Goal: Submit feedback/report problem

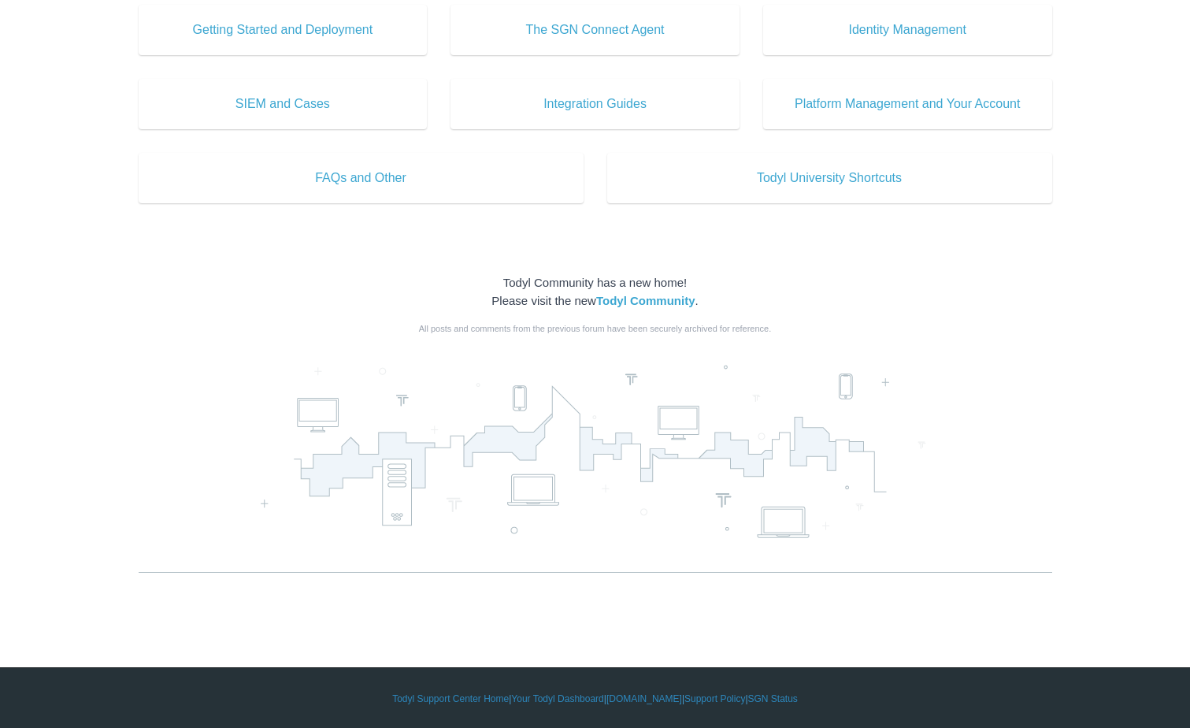
scroll to position [801, 0]
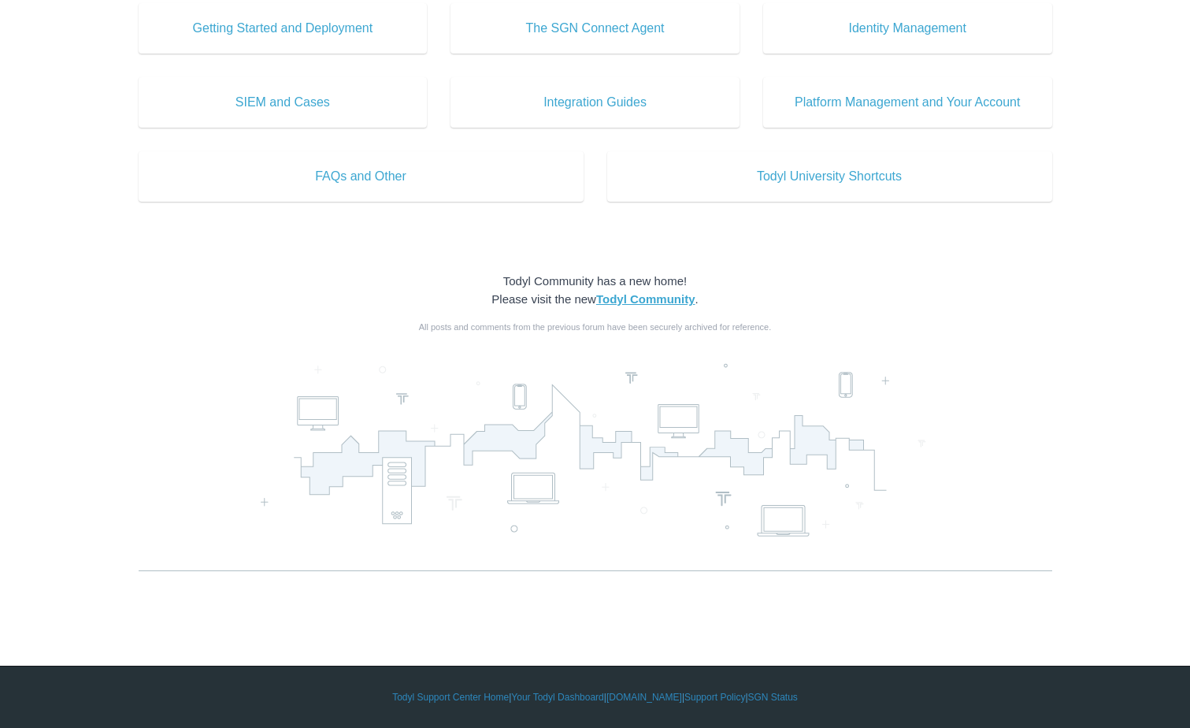
click at [646, 296] on strong "Todyl Community" at bounding box center [645, 298] width 99 height 13
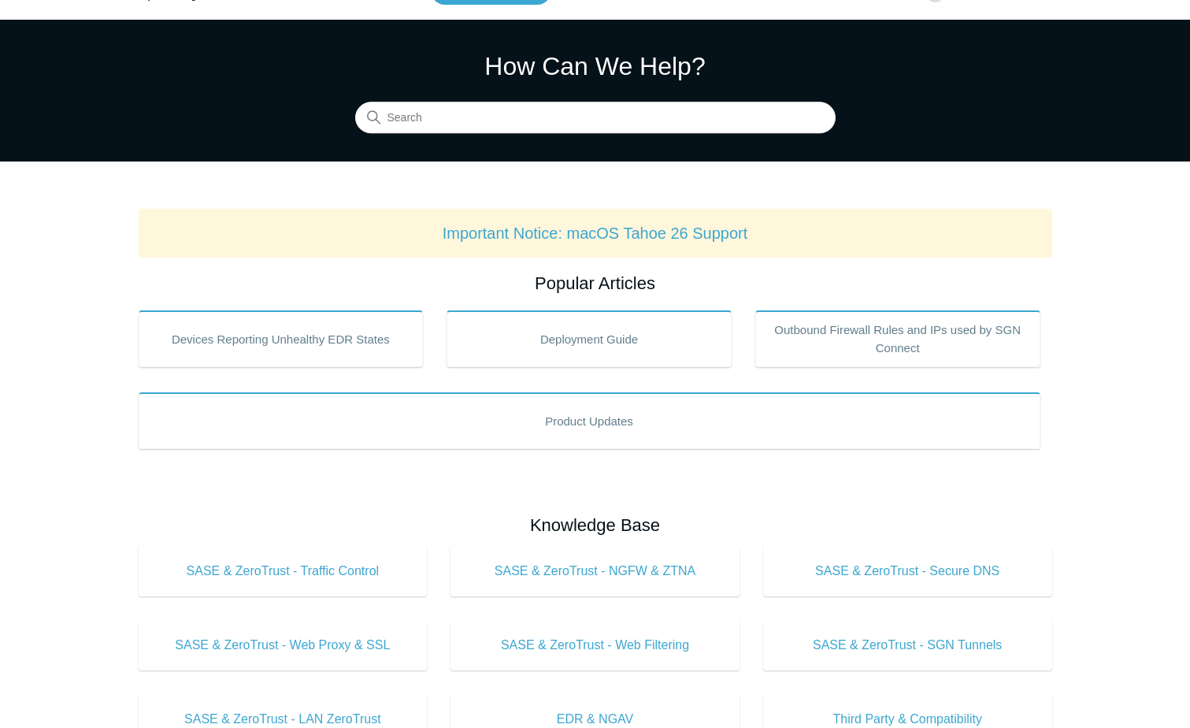
scroll to position [0, 0]
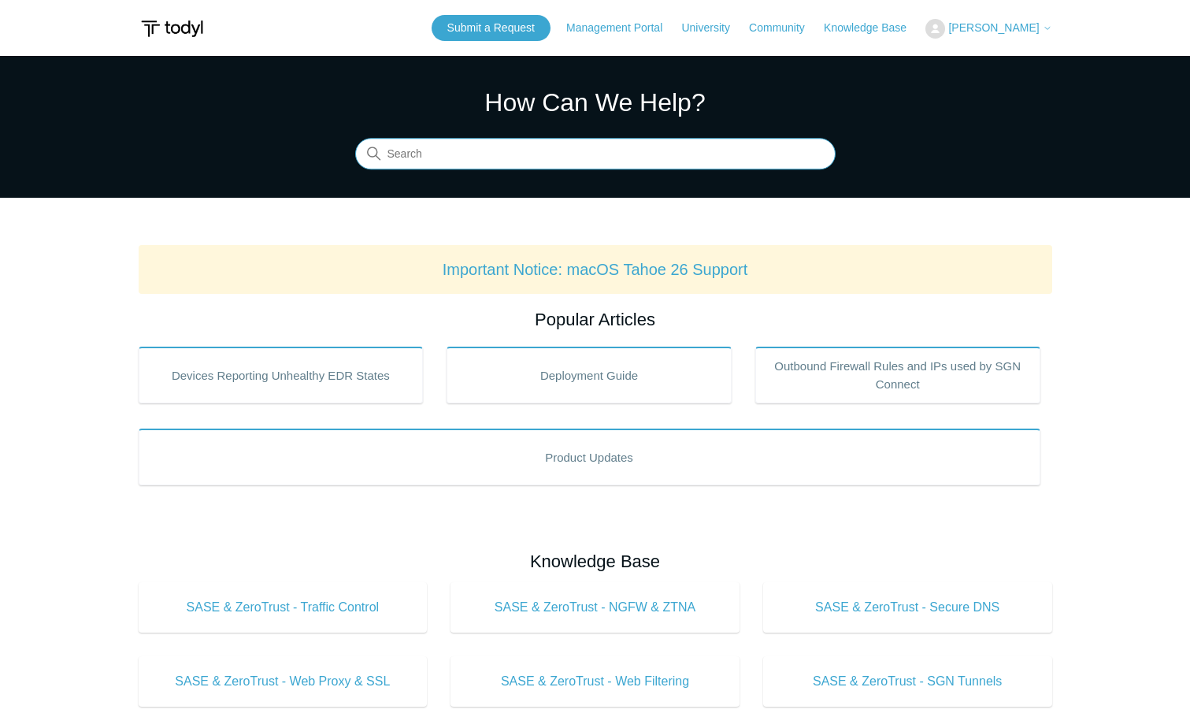
click at [495, 154] on input "Search" at bounding box center [595, 155] width 480 height 32
type input "submit support ticket"
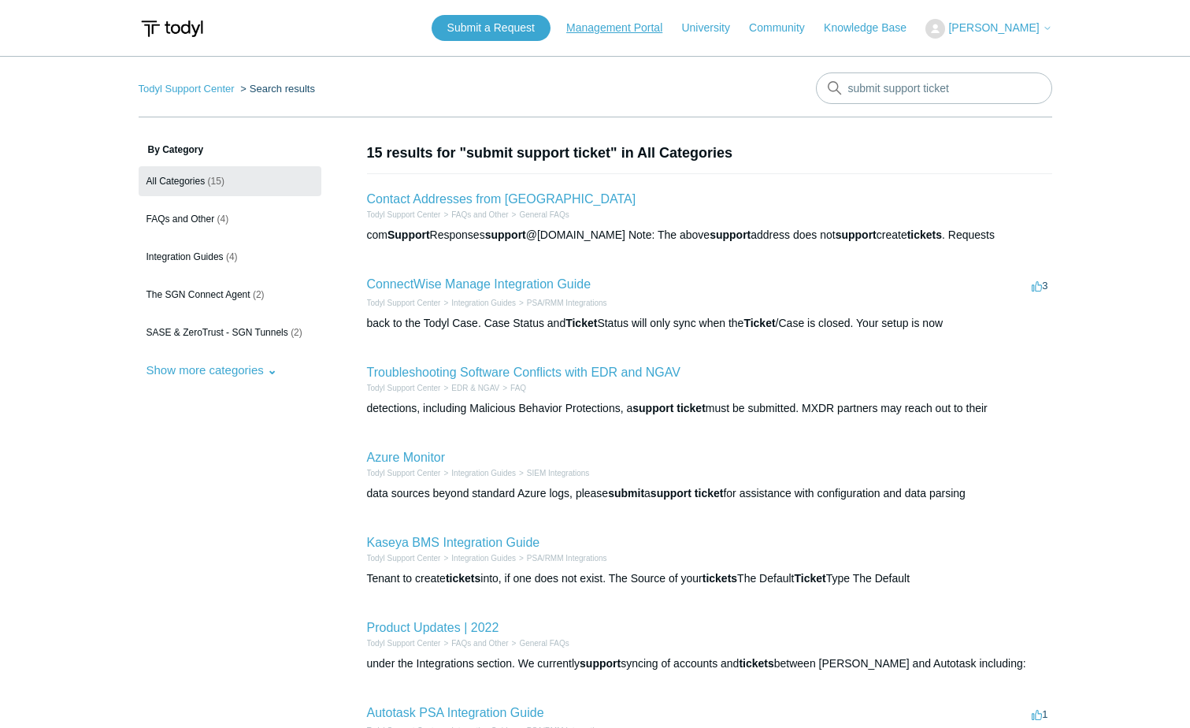
click at [612, 28] on link "Management Portal" at bounding box center [622, 28] width 112 height 17
click at [467, 25] on link "Submit a Request" at bounding box center [491, 28] width 119 height 26
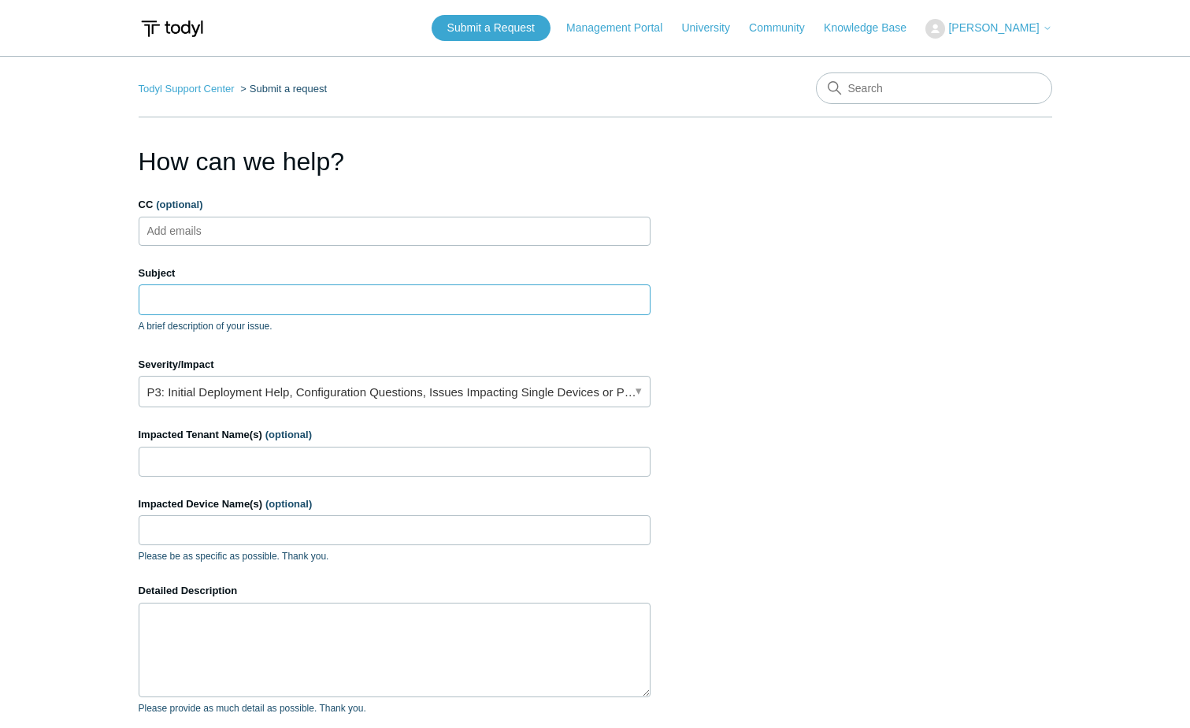
click at [197, 295] on input "Subject" at bounding box center [395, 299] width 512 height 30
click at [184, 304] on input "Subject" at bounding box center [395, 299] width 512 height 30
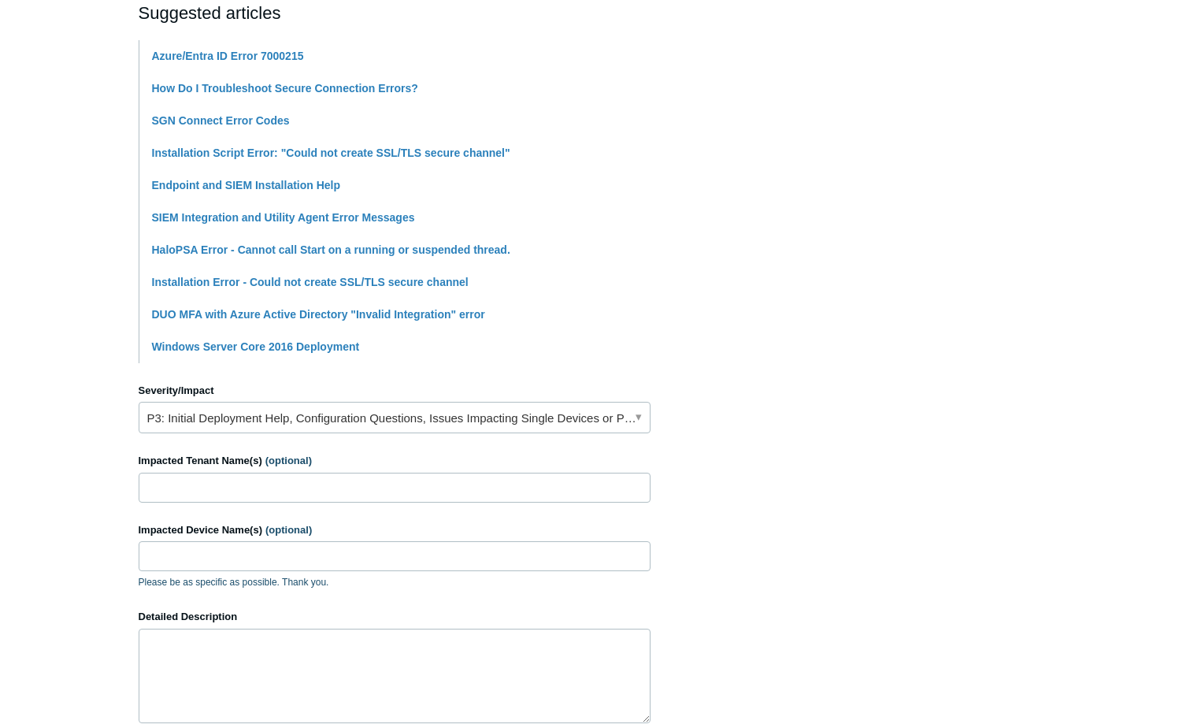
scroll to position [394, 0]
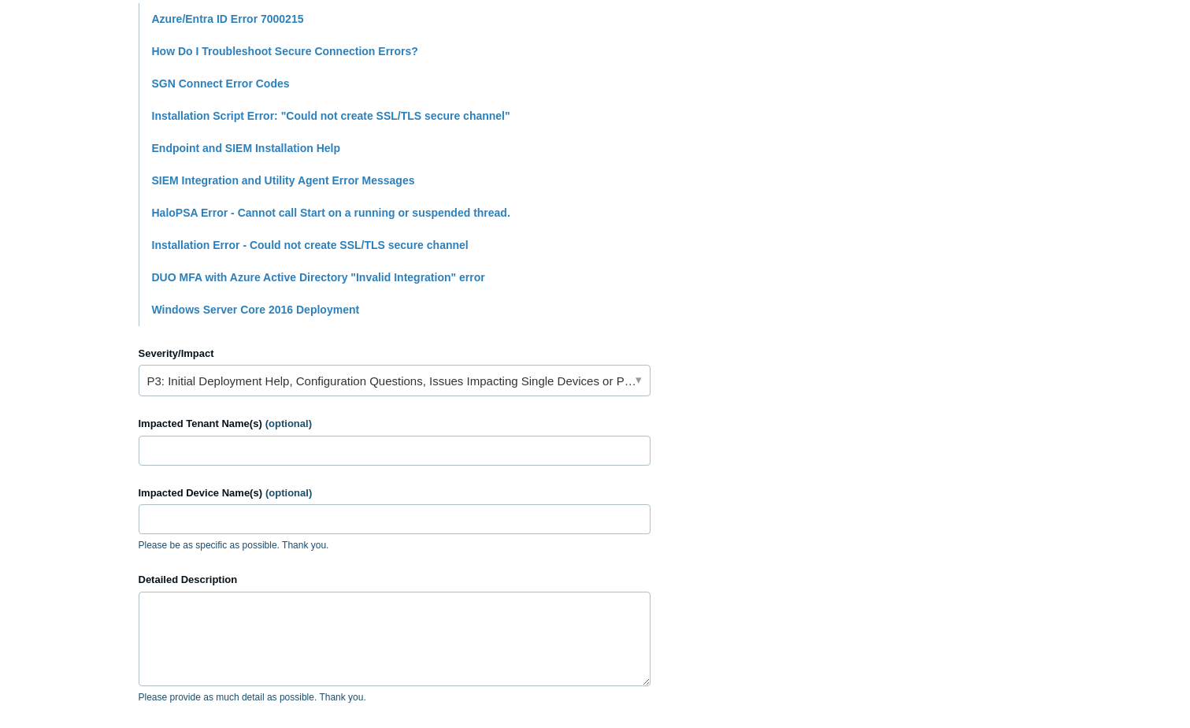
type input "Error 7000218"
click at [399, 380] on link "P3: Initial Deployment Help, Configuration Questions, Issues Impacting Single D…" at bounding box center [395, 381] width 512 height 32
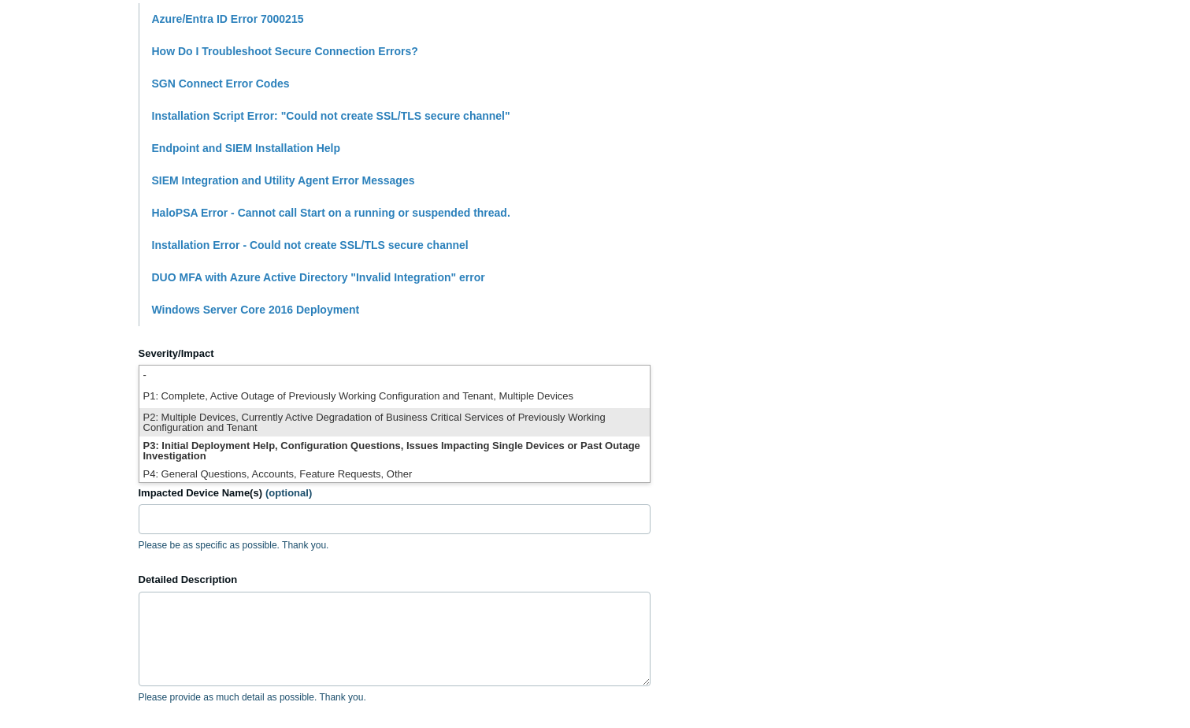
click at [374, 422] on li "P2: Multiple Devices, Currently Active Degradation of Business Critical Service…" at bounding box center [394, 422] width 510 height 28
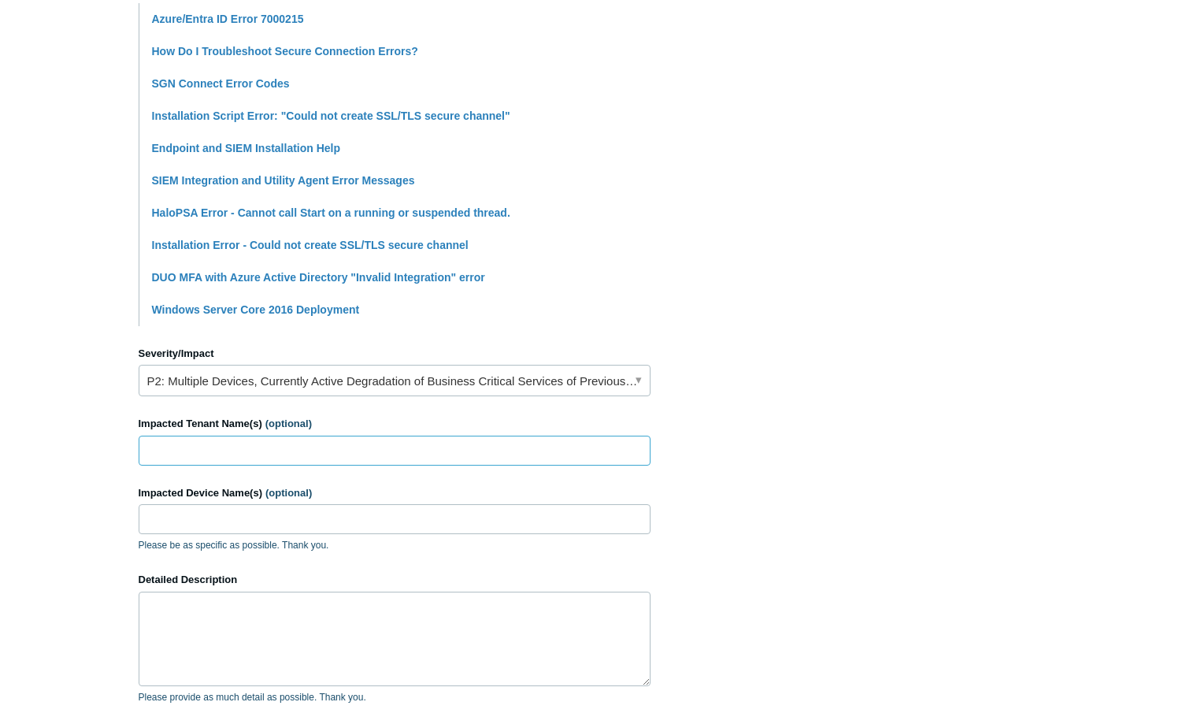
click at [268, 451] on input "Impacted Tenant Name(s) (optional)" at bounding box center [395, 451] width 512 height 30
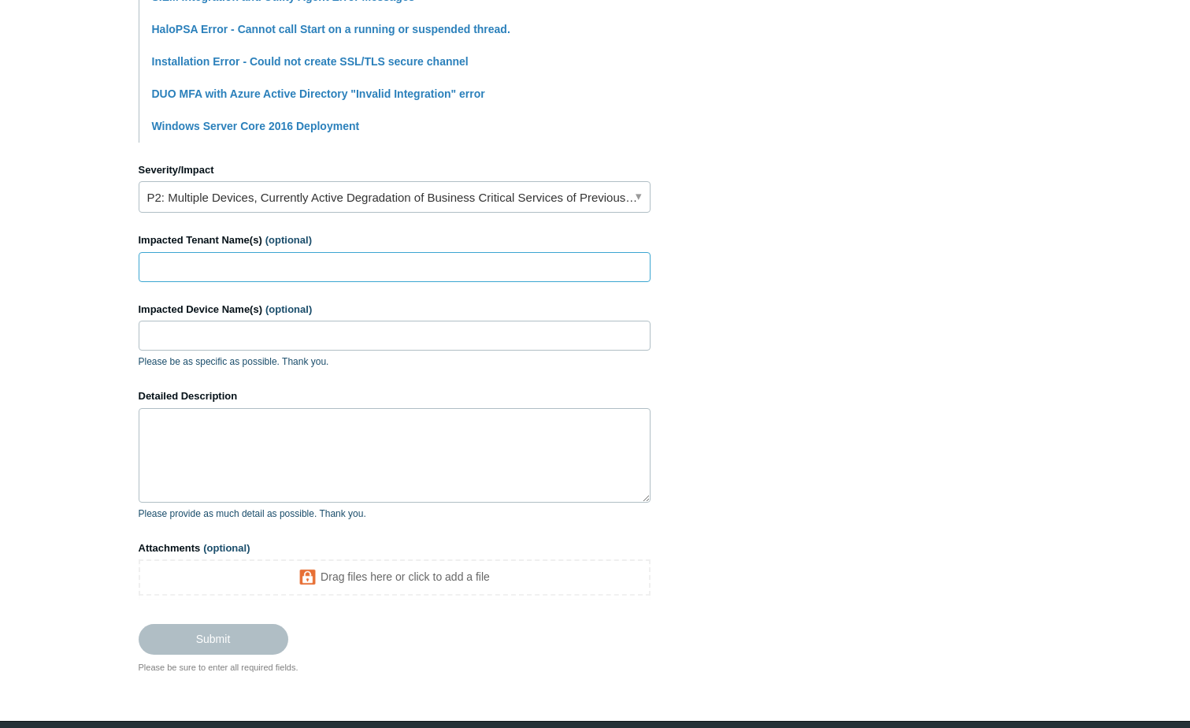
scroll to position [630, 0]
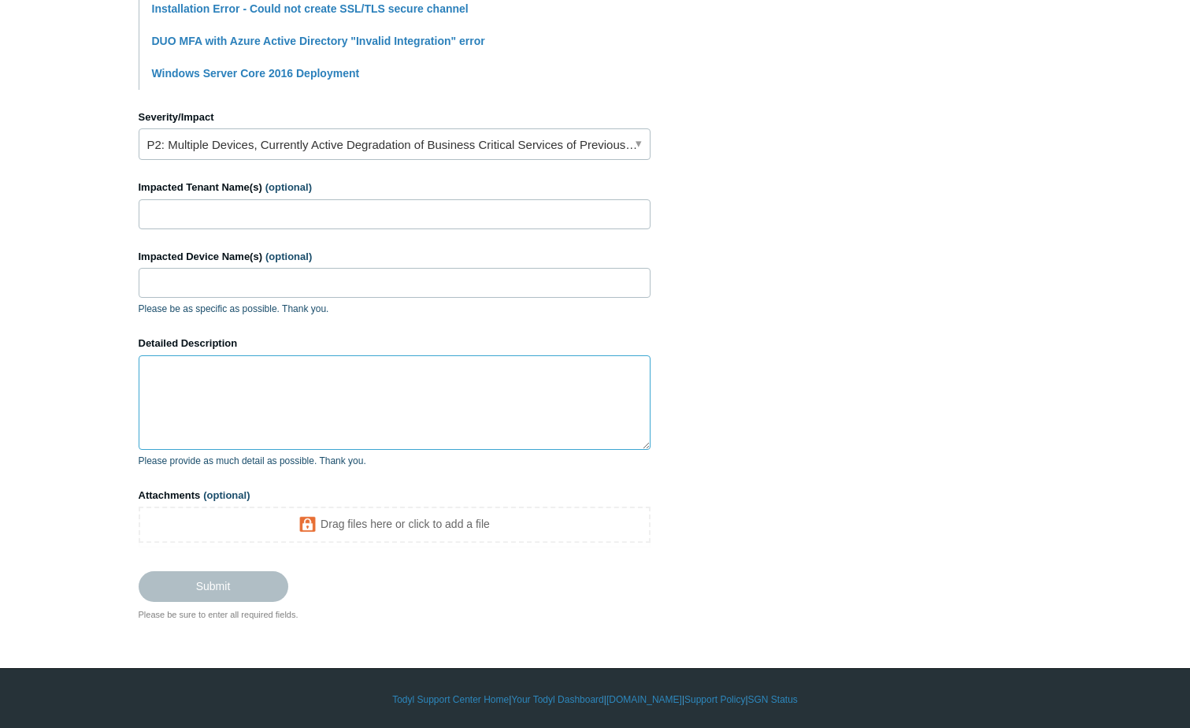
click at [202, 380] on textarea "Detailed Description" at bounding box center [395, 402] width 512 height 95
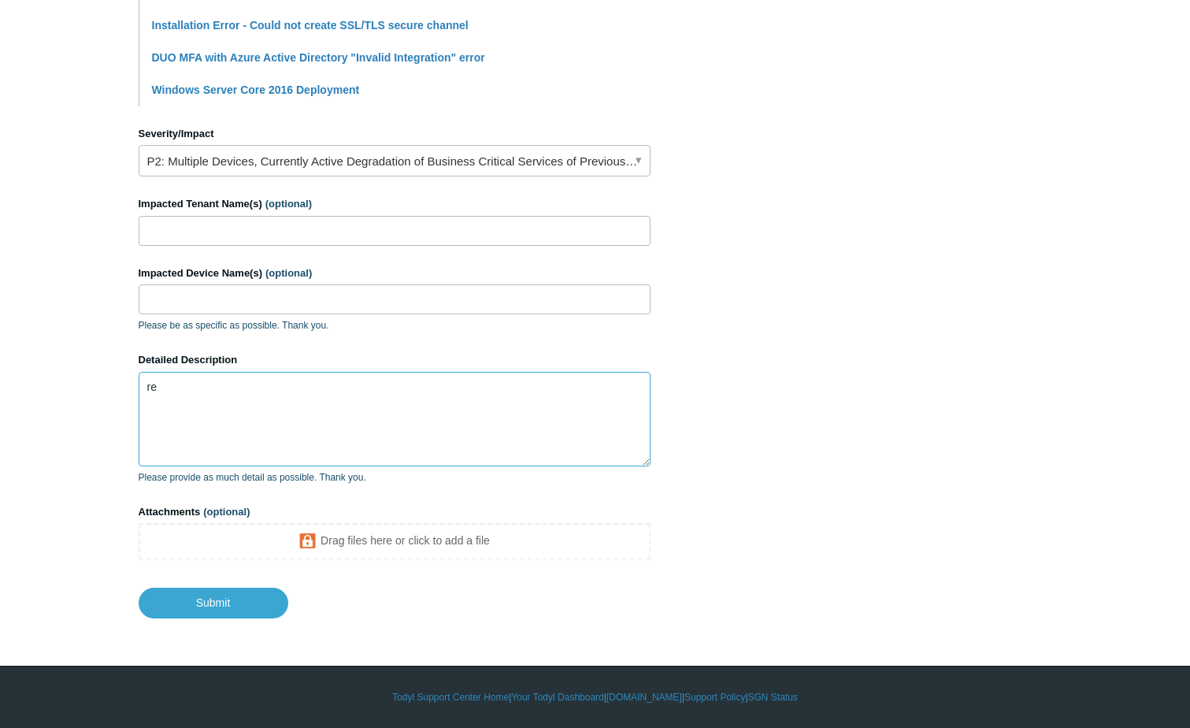
scroll to position [614, 0]
click at [370, 391] on textarea "receiving this error when trying to verify" at bounding box center [395, 419] width 512 height 95
type textarea "receiving this error when trying to verify identity on SGN Connect screen."
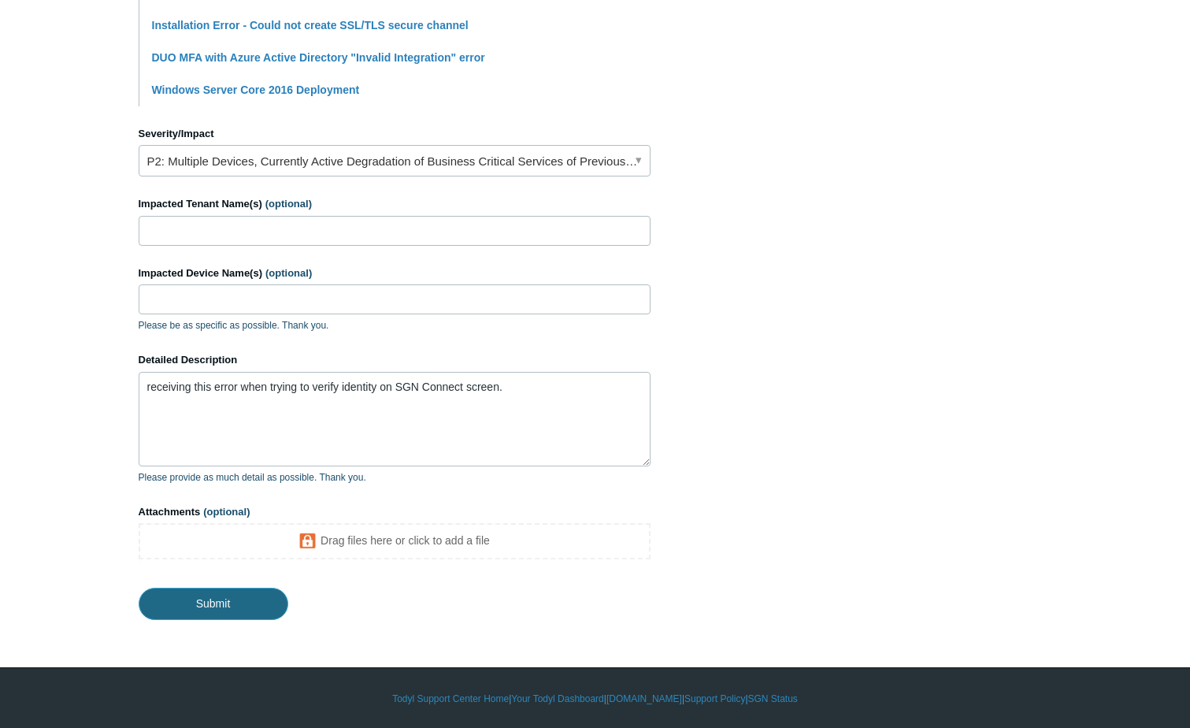
click at [191, 599] on input "Submit" at bounding box center [214, 604] width 150 height 32
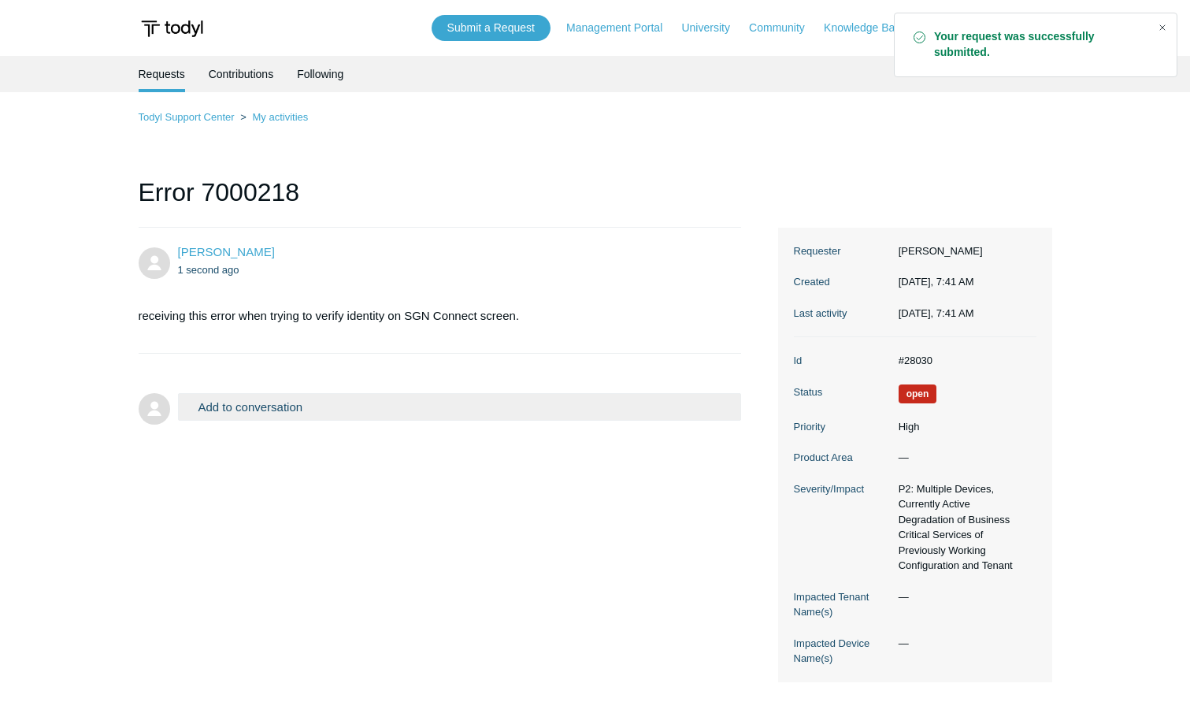
click at [1165, 29] on div "Close" at bounding box center [1162, 28] width 22 height 22
click at [1041, 28] on span "[PERSON_NAME]" at bounding box center [999, 27] width 103 height 13
click at [1022, 61] on link "My Support Requests" at bounding box center [1003, 62] width 154 height 28
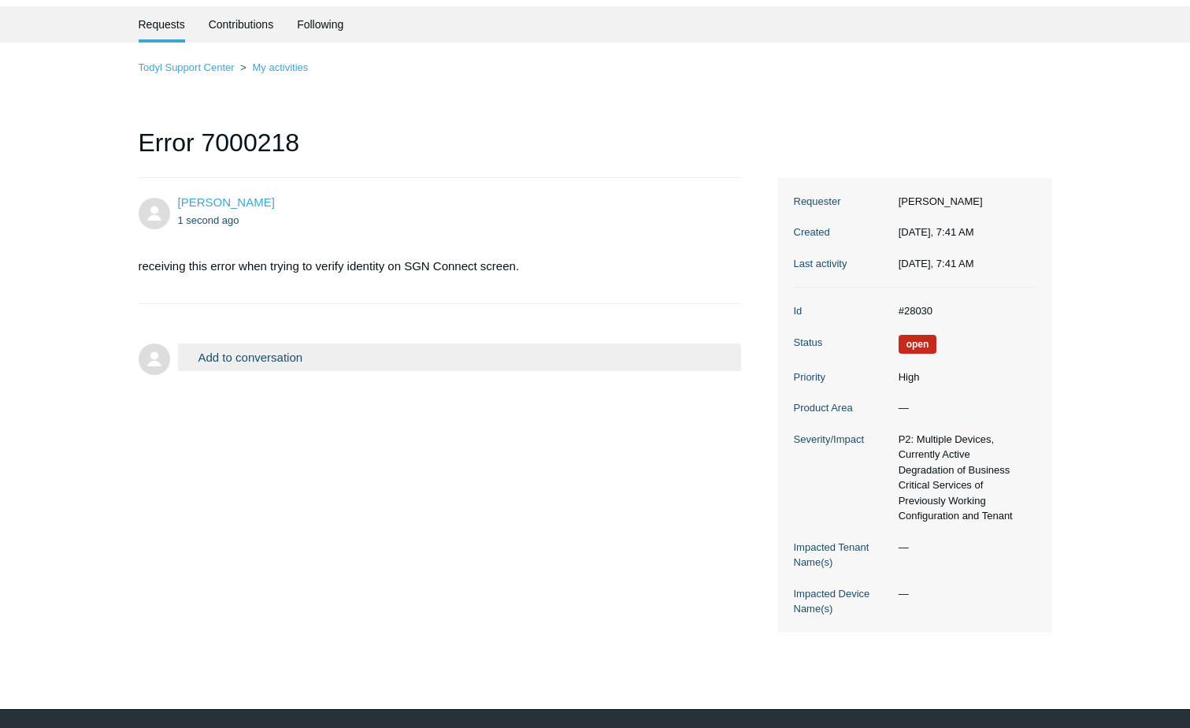
scroll to position [14, 0]
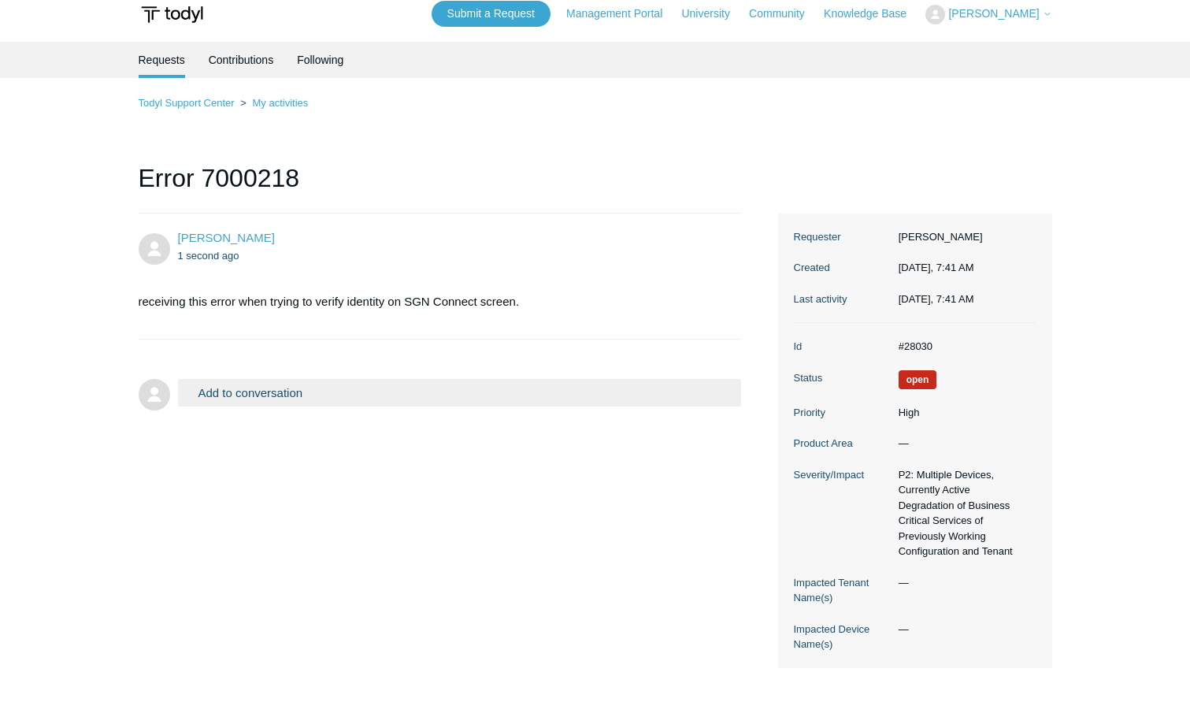
click at [268, 390] on button "Add to conversation" at bounding box center [460, 393] width 564 height 28
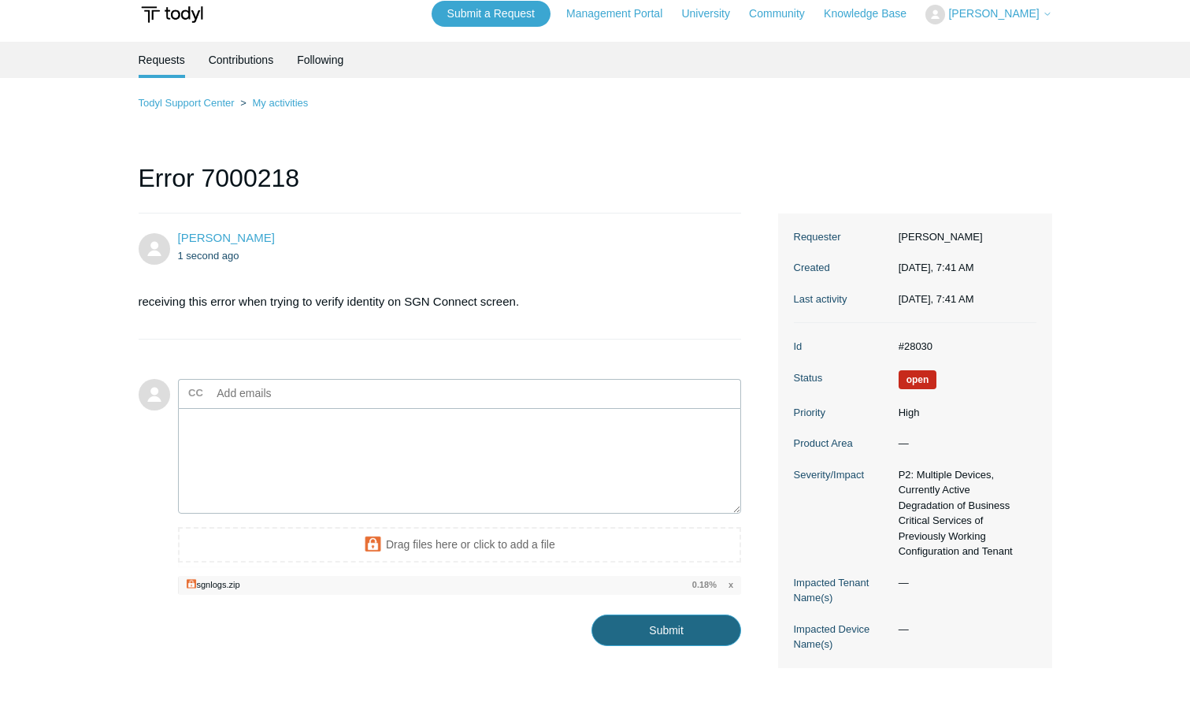
click at [629, 627] on input "Submit" at bounding box center [666, 630] width 150 height 32
click at [639, 623] on input "Submit" at bounding box center [666, 630] width 150 height 32
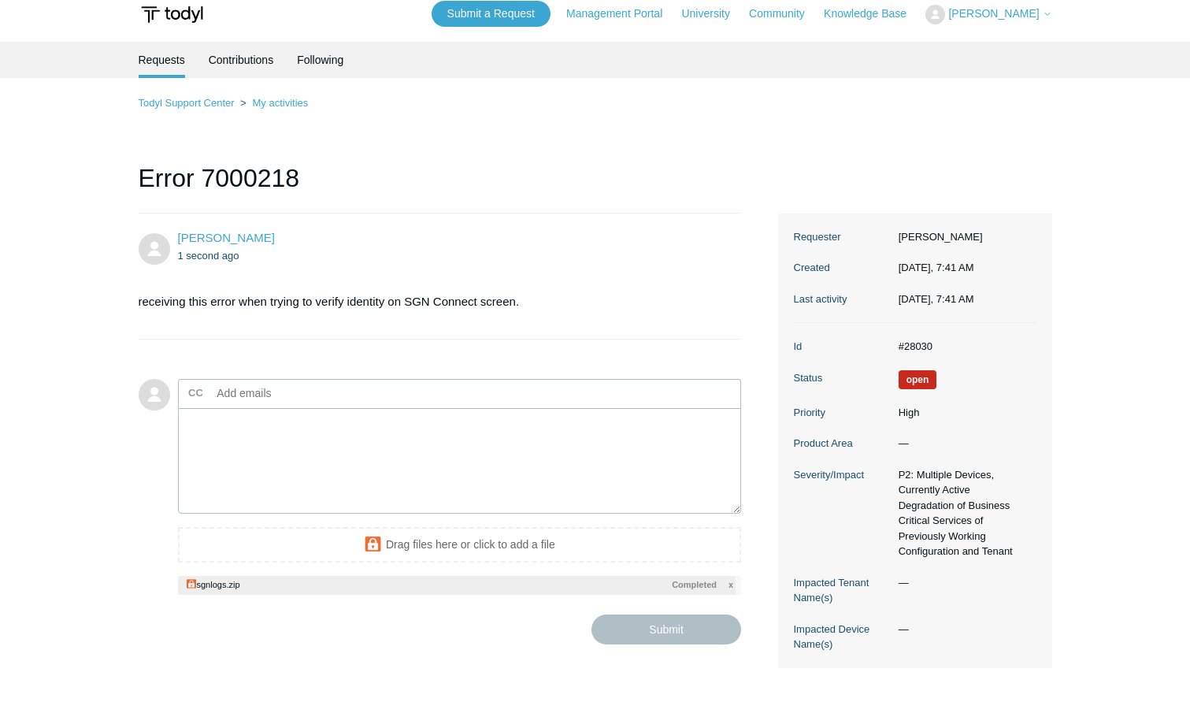
type textarea "This ticket includes a secure attachment. Use this link to access the attached …"
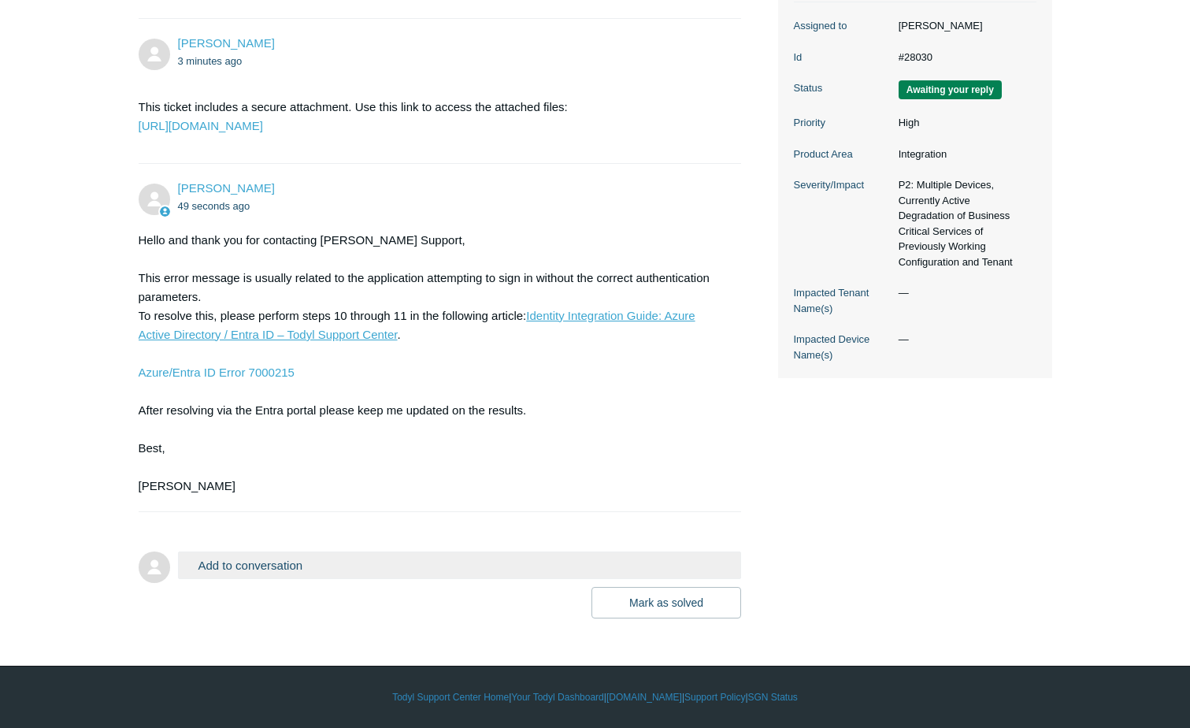
scroll to position [373, 0]
click at [201, 333] on u "Identity Integration Guide: Azure Active Directory / Entra ID – Todyl Support C…" at bounding box center [417, 325] width 557 height 32
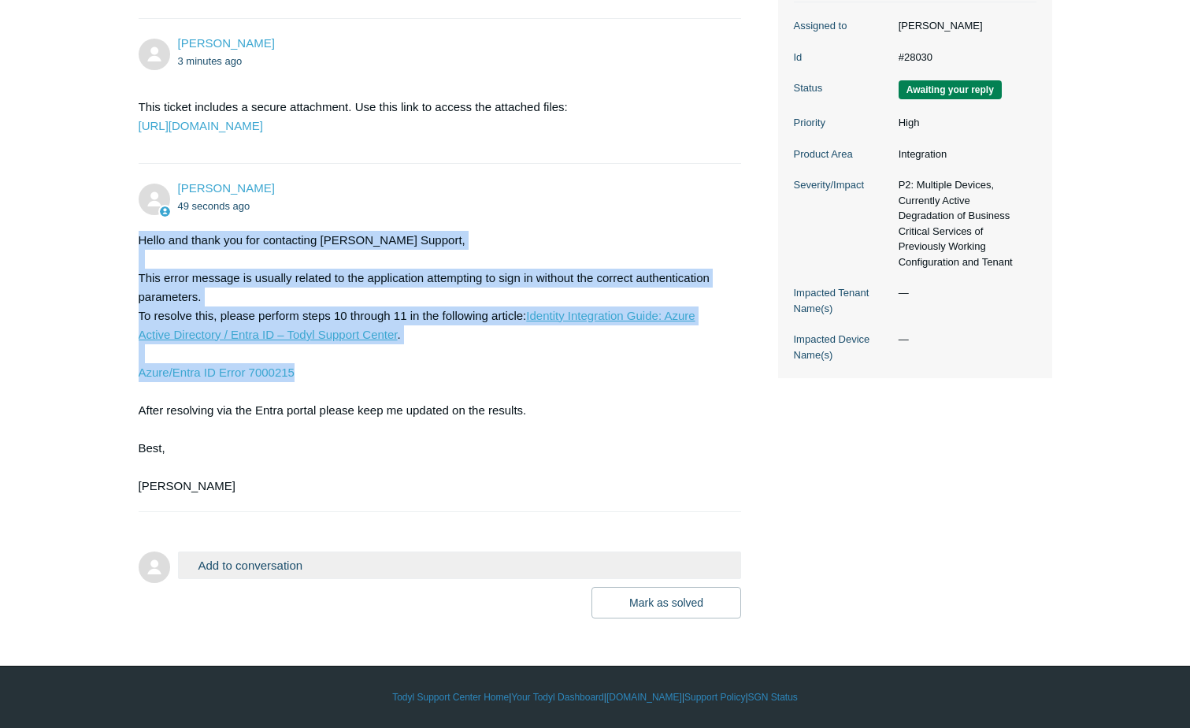
drag, startPoint x: 136, startPoint y: 236, endPoint x: 308, endPoint y: 374, distance: 220.2
click at [308, 374] on main "Requests Contributions Following Todyl Support Center My activities Error 70002…" at bounding box center [595, 169] width 1190 height 897
drag, startPoint x: 308, startPoint y: 374, endPoint x: 276, endPoint y: 317, distance: 64.9
copy div "Hello and thank you for contacting Todyl Support, This error message is usually…"
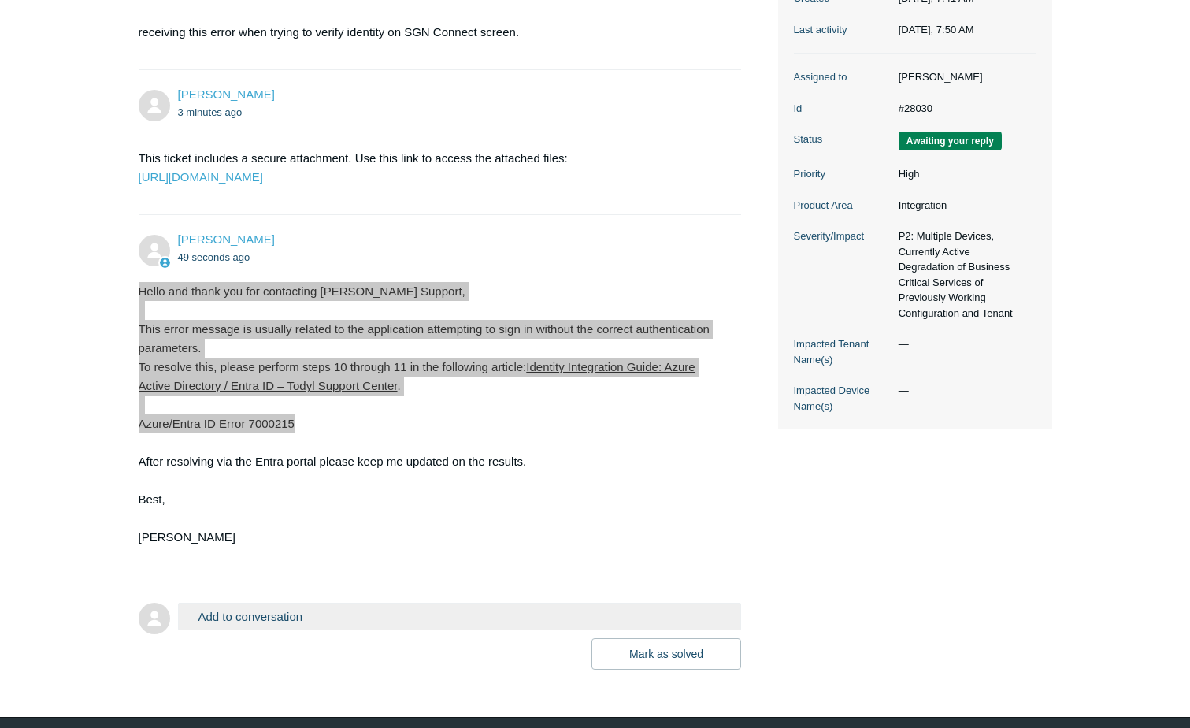
scroll to position [315, 0]
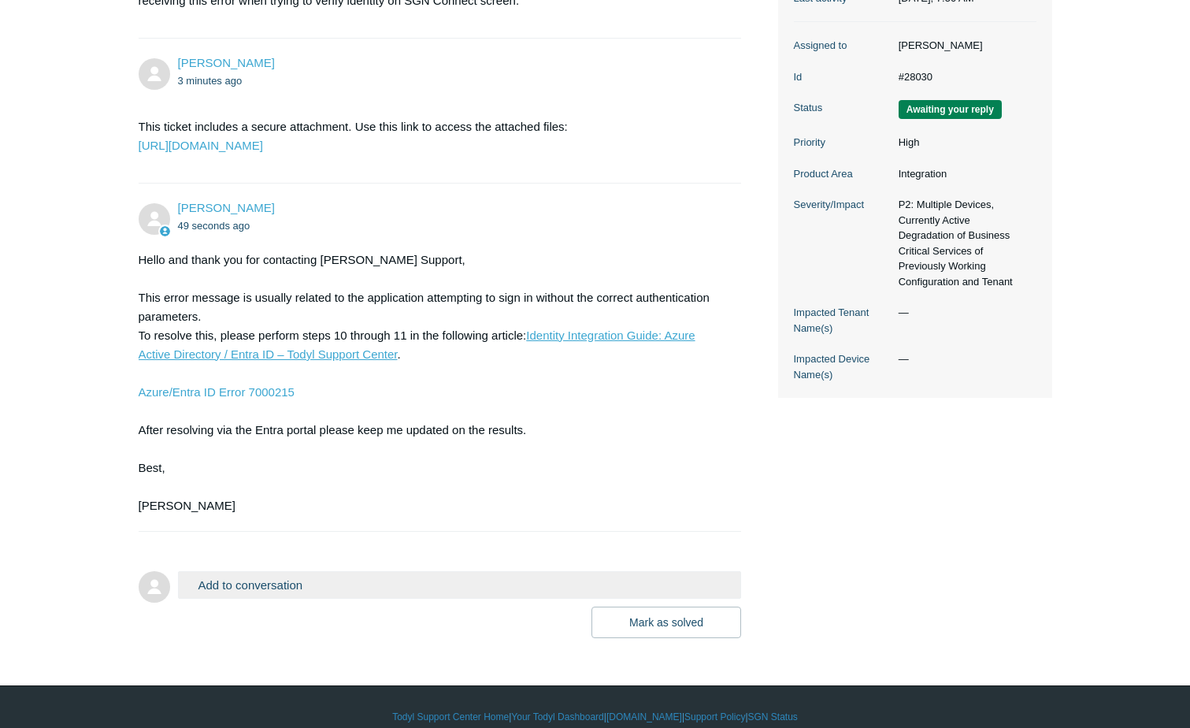
click at [92, 463] on main "Requests Contributions Following Todyl Support Center My activities Error 70002…" at bounding box center [595, 189] width 1190 height 897
click at [209, 361] on u "Identity Integration Guide: Azure Active Directory / Entra ID – Todyl Support C…" at bounding box center [417, 344] width 557 height 32
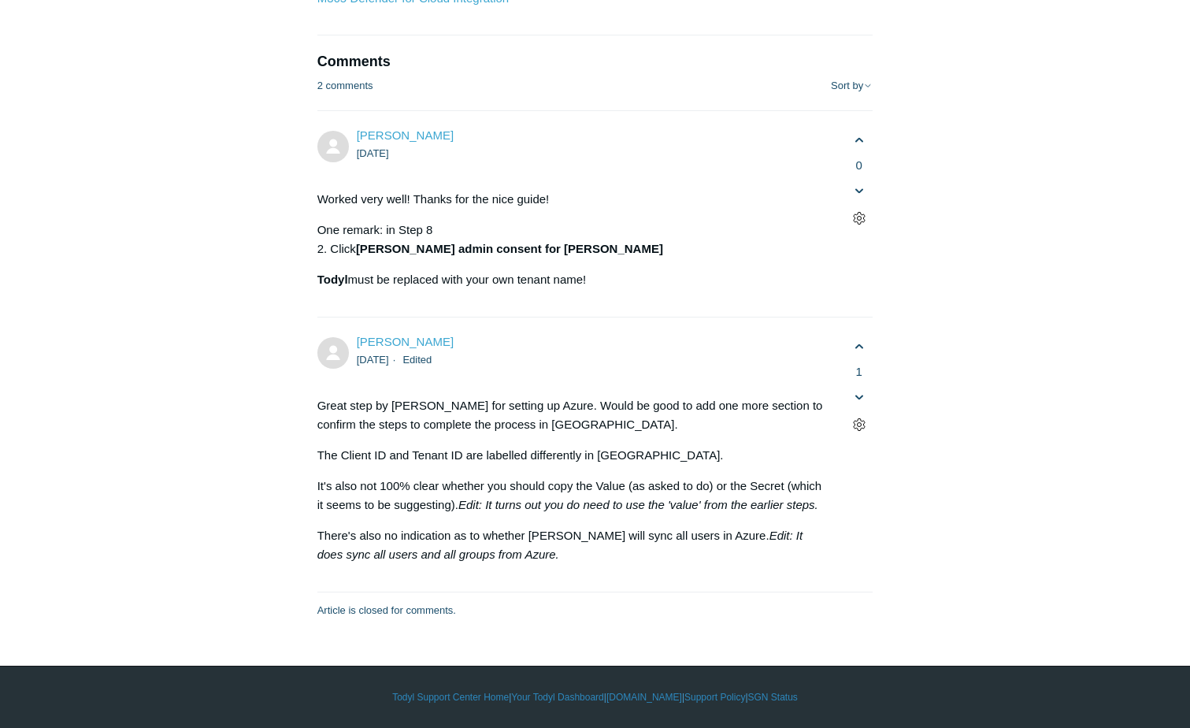
scroll to position [7046, 0]
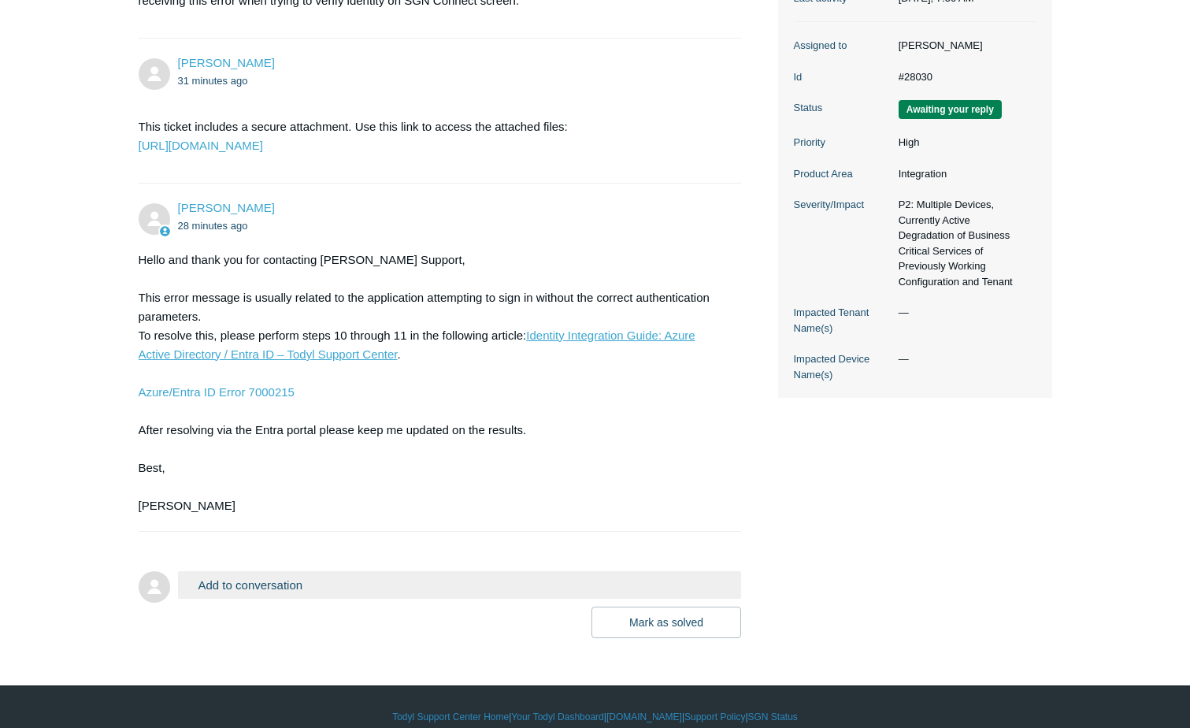
scroll to position [315, 0]
click at [227, 599] on button "Add to conversation" at bounding box center [460, 585] width 564 height 28
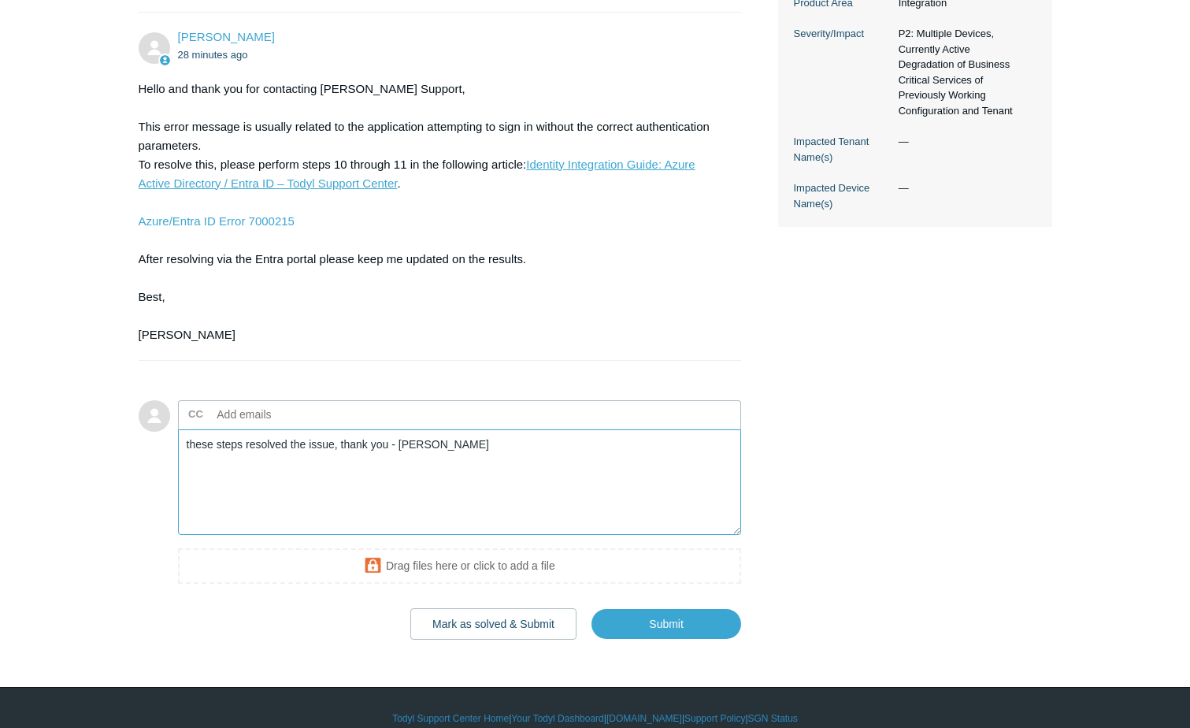
scroll to position [545, 0]
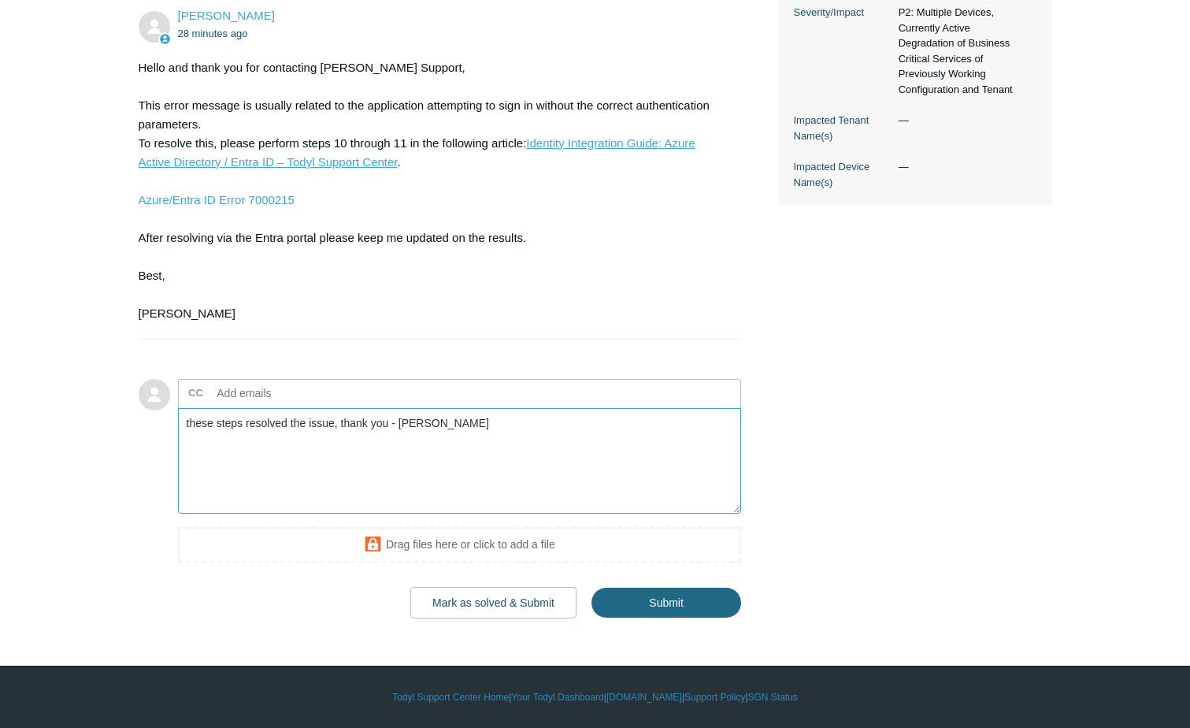
type textarea "these steps resolved the issue, thank you - [PERSON_NAME]"
click at [625, 595] on input "Submit" at bounding box center [666, 603] width 150 height 32
click at [515, 599] on button "Mark as solved & Submit" at bounding box center [493, 603] width 166 height 32
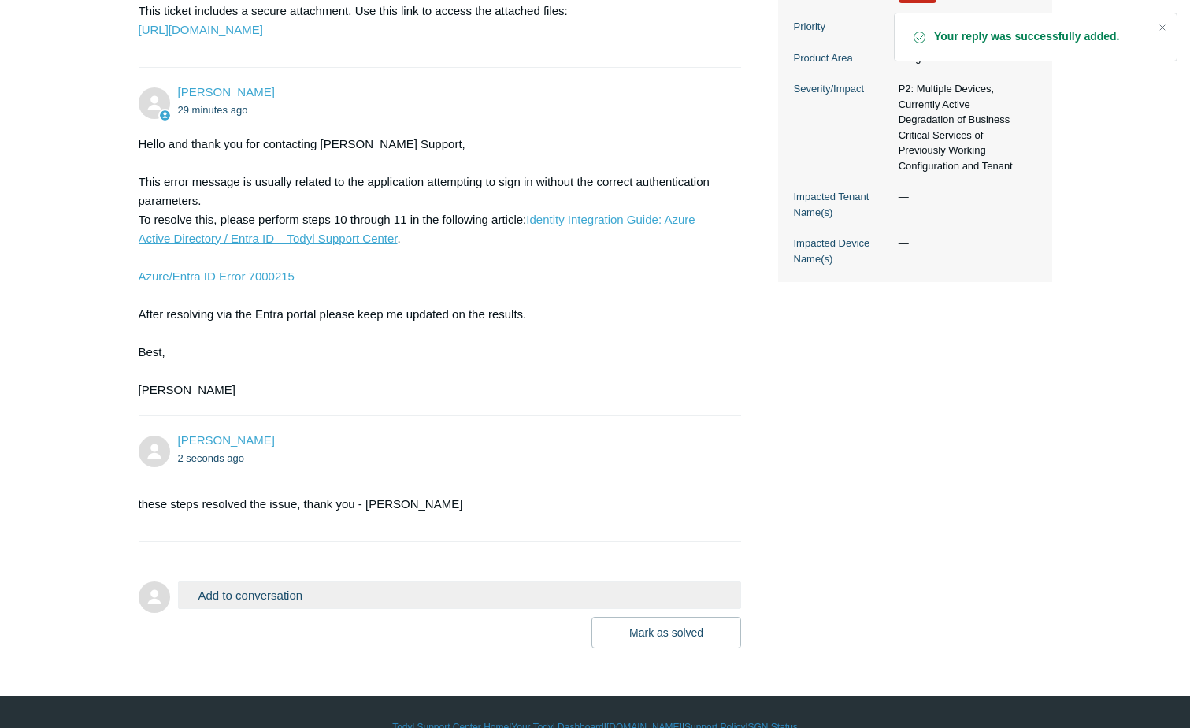
scroll to position [473, 0]
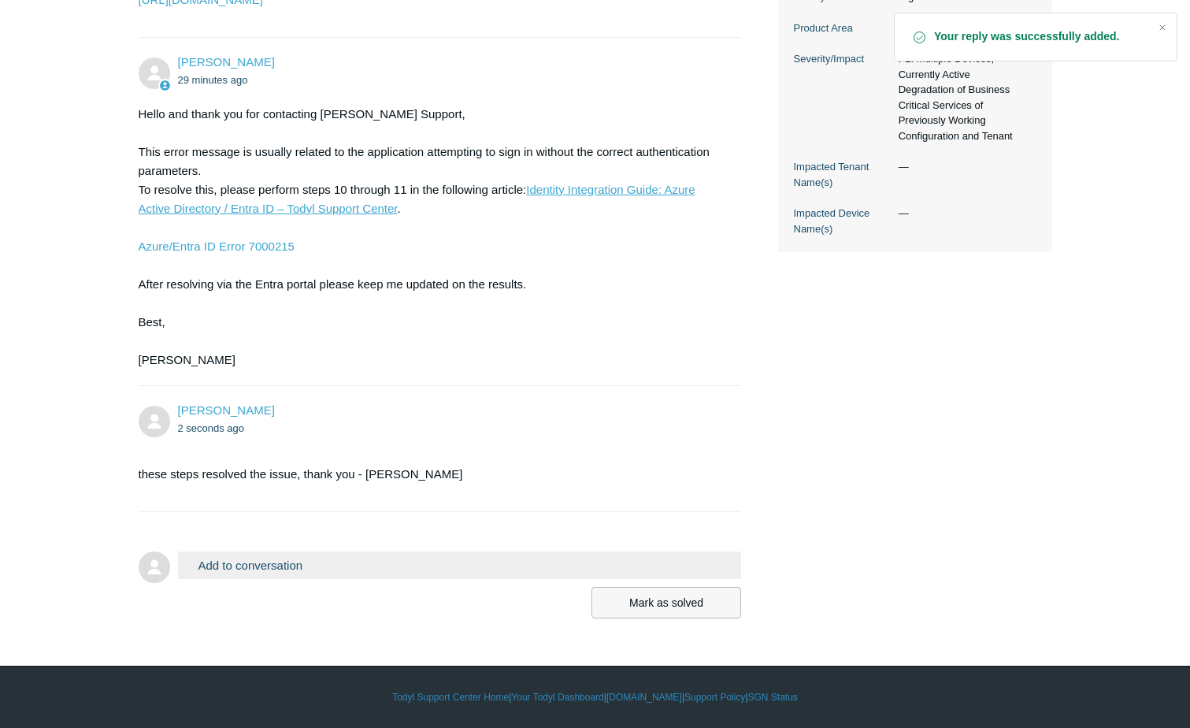
click at [638, 618] on button "Mark as solved" at bounding box center [666, 603] width 150 height 32
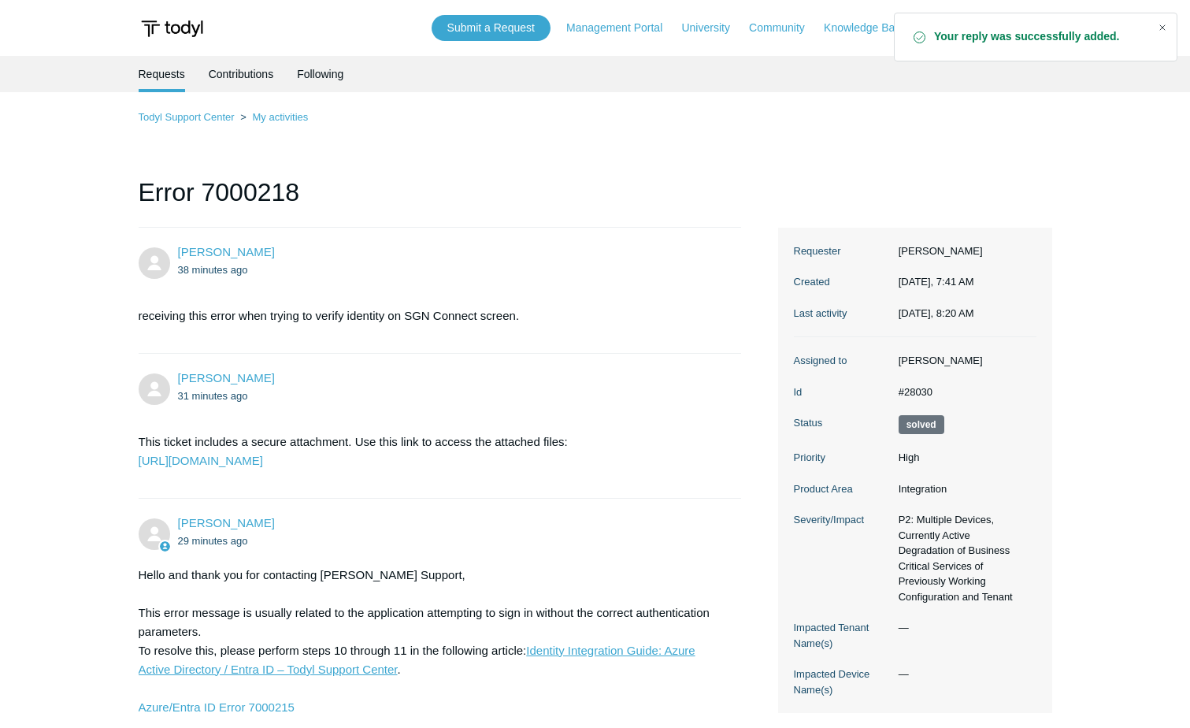
click at [1157, 23] on div "Close" at bounding box center [1162, 28] width 22 height 22
click at [1043, 27] on icon at bounding box center [1047, 28] width 9 height 9
click at [981, 83] on link "Sign out" at bounding box center [1003, 90] width 154 height 28
